Goal: Find specific page/section: Find specific page/section

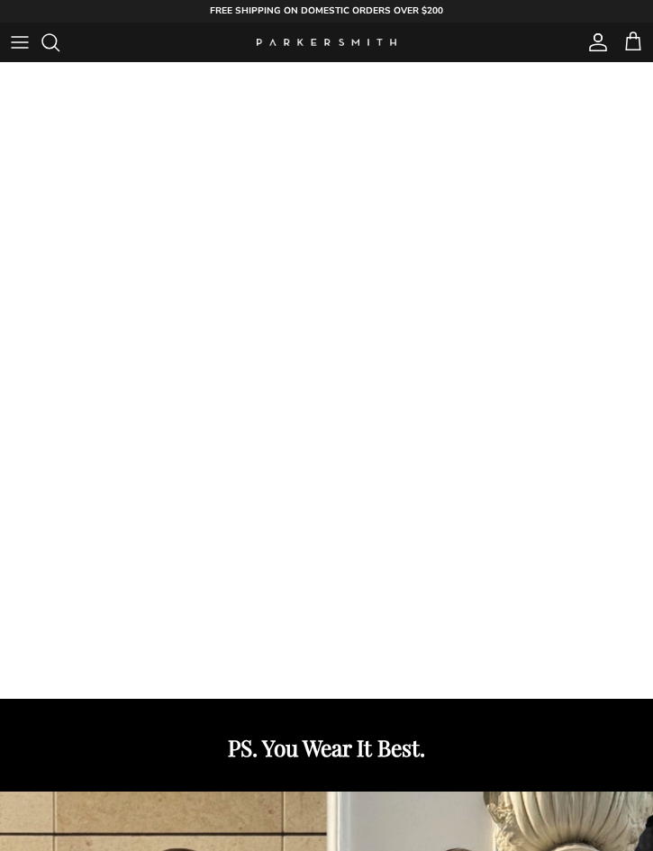
click at [48, 41] on span "Search" at bounding box center [60, 43] width 40 height 40
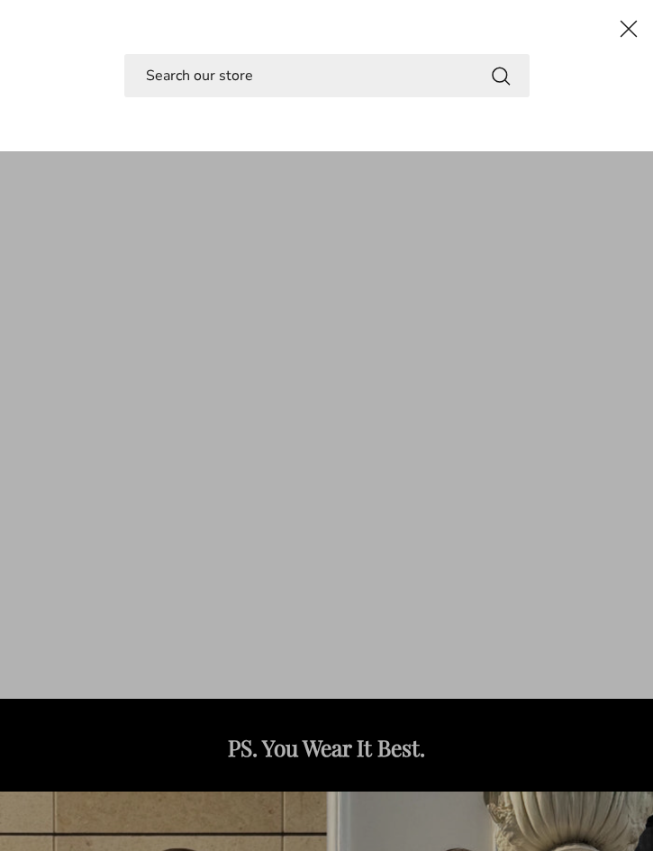
click at [214, 78] on input "Search" at bounding box center [326, 75] width 405 height 43
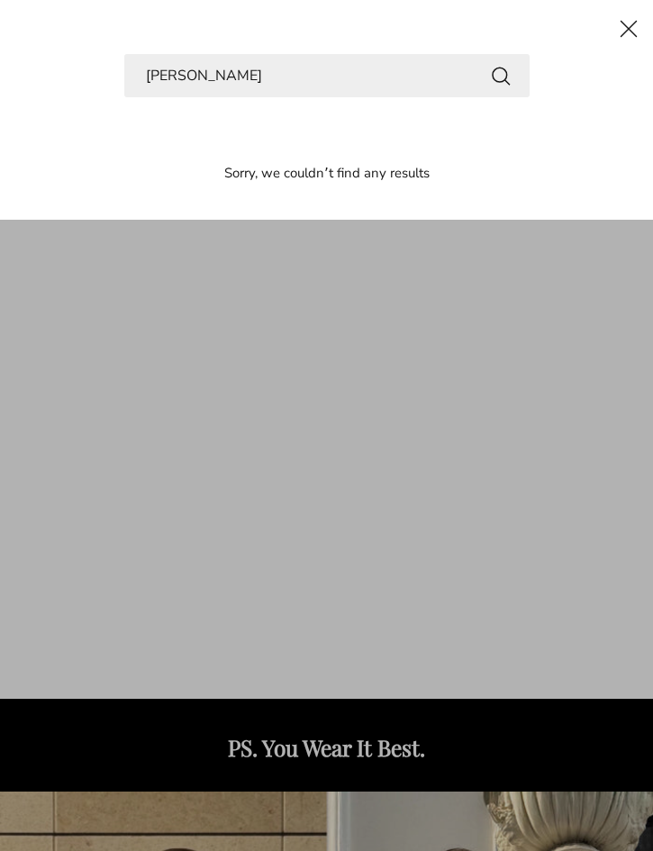
type input "[PERSON_NAME]"
click at [500, 75] on button "Search" at bounding box center [501, 75] width 22 height 23
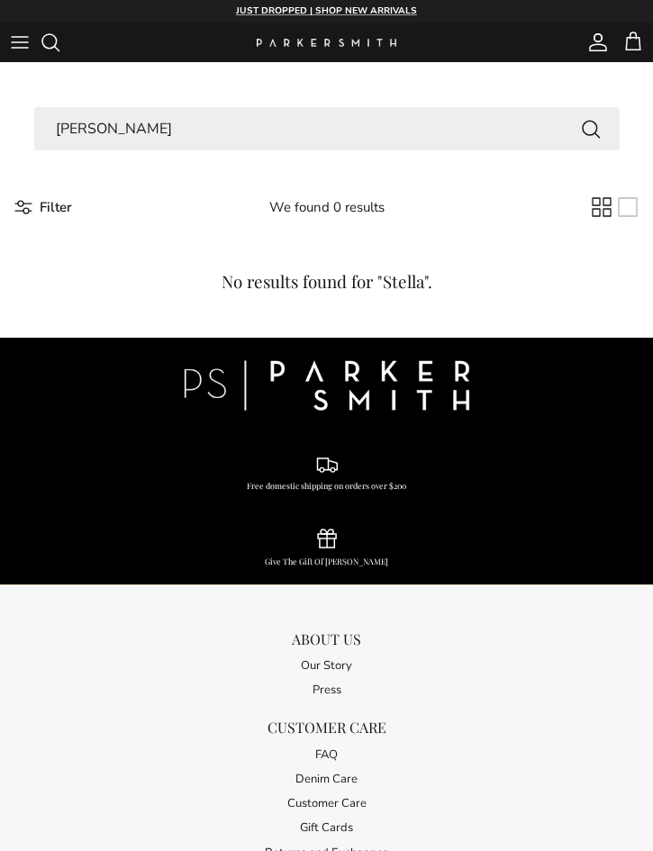
click at [147, 125] on input "[PERSON_NAME]" at bounding box center [326, 128] width 585 height 43
type input "S"
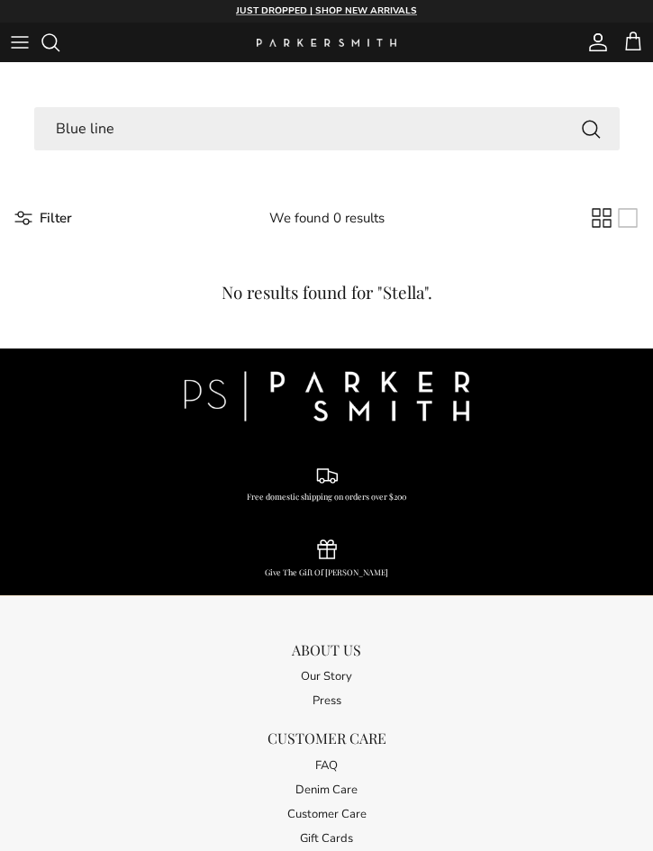
type input "Blue line"
click at [590, 128] on button "Search" at bounding box center [591, 128] width 22 height 23
